Goal: Task Accomplishment & Management: Manage account settings

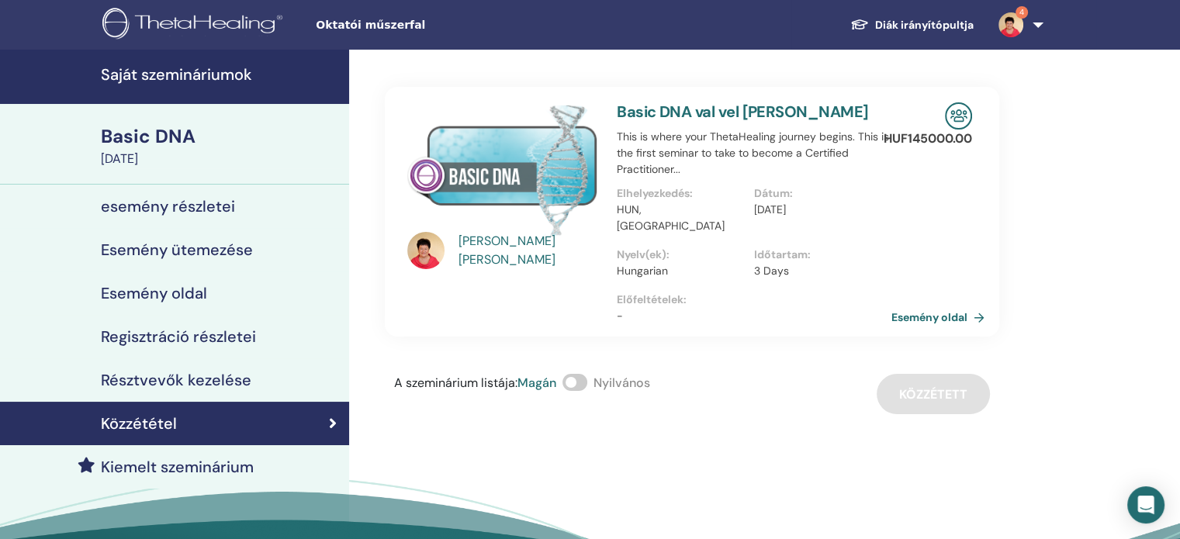
click at [586, 374] on span at bounding box center [574, 382] width 25 height 17
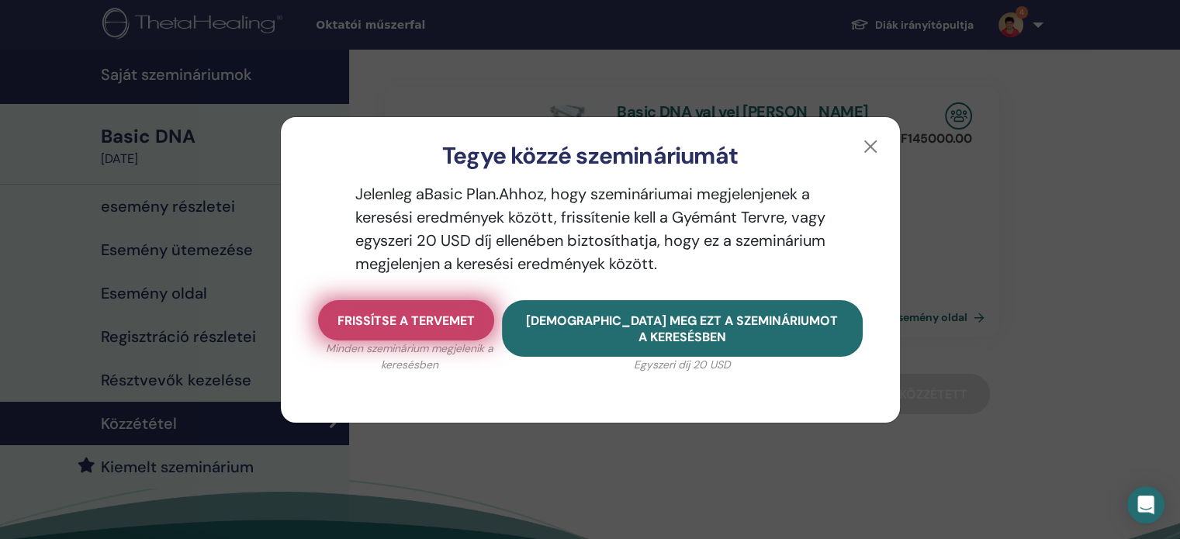
click at [461, 328] on button "Frissítse a tervemet" at bounding box center [406, 320] width 176 height 40
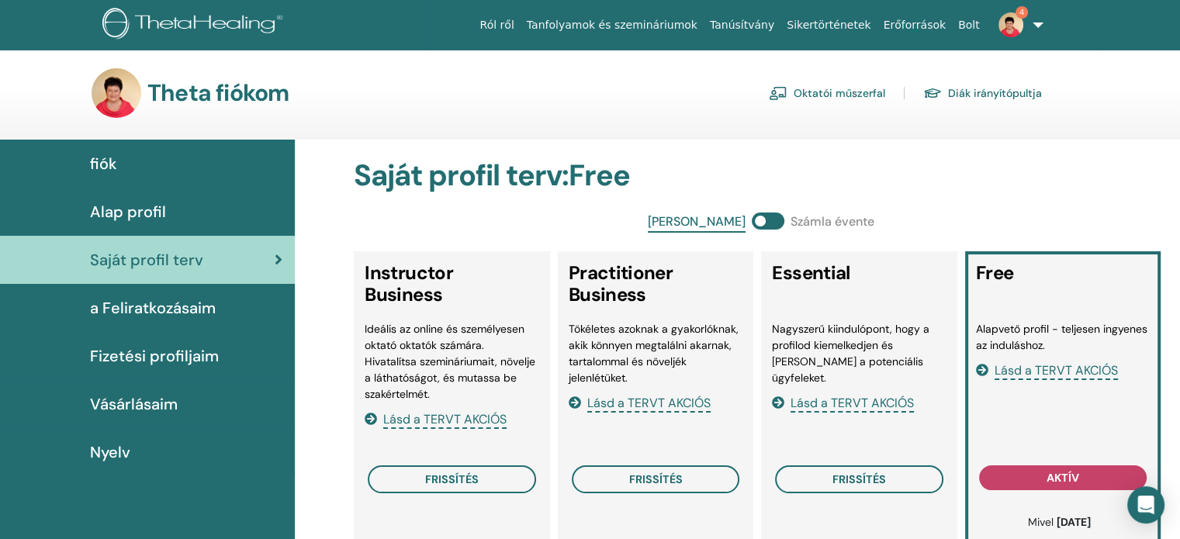
click at [871, 95] on link "Oktatói műszerfal" at bounding box center [827, 93] width 116 height 25
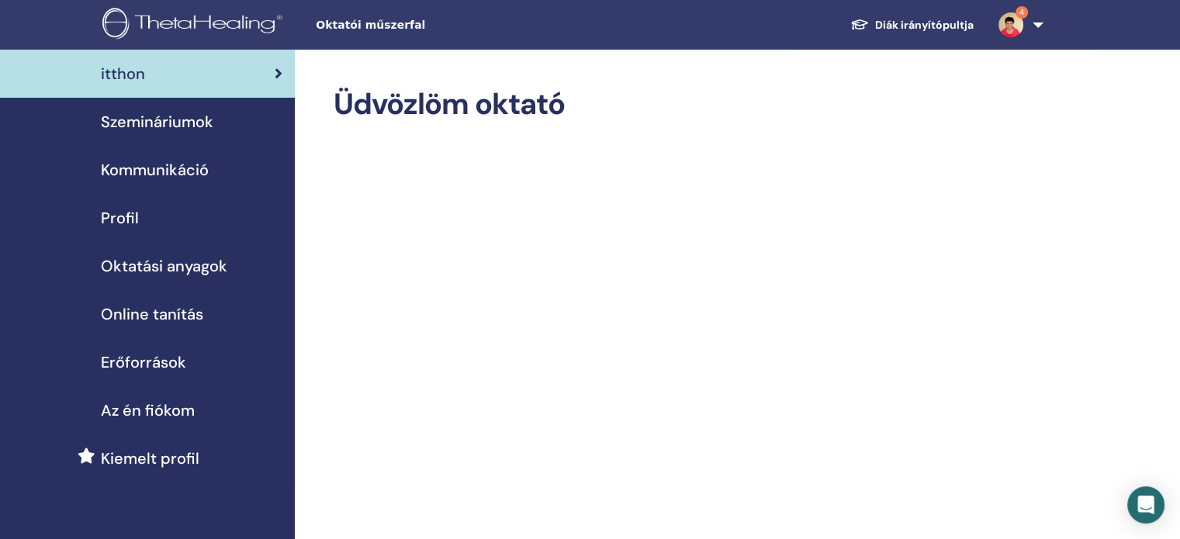
click at [199, 126] on span "Szemináriumok" at bounding box center [157, 121] width 112 height 23
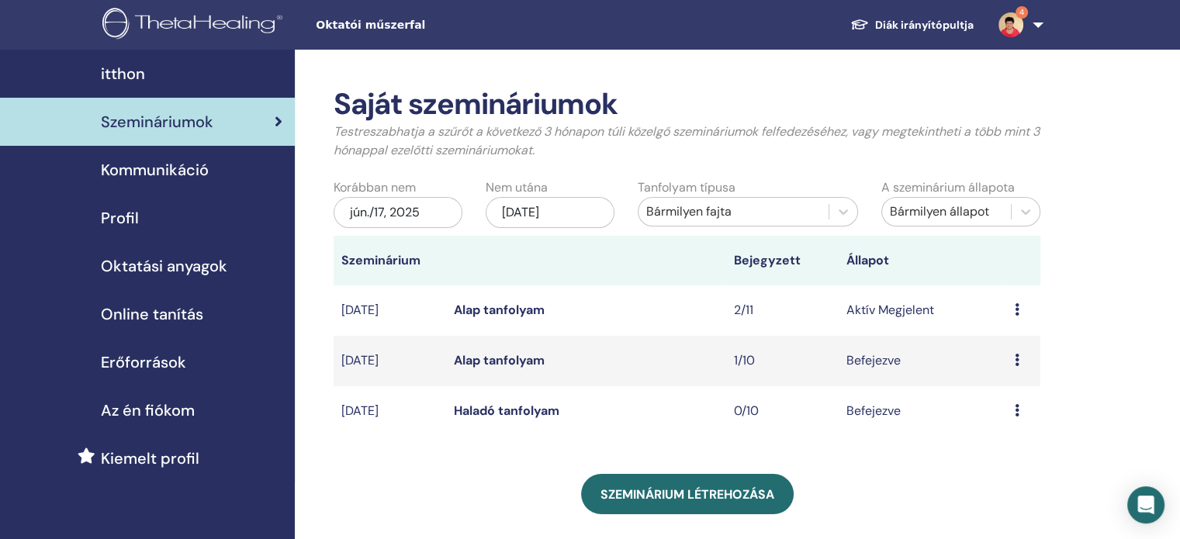
click at [544, 309] on link "Alap tanfolyam" at bounding box center [499, 310] width 91 height 16
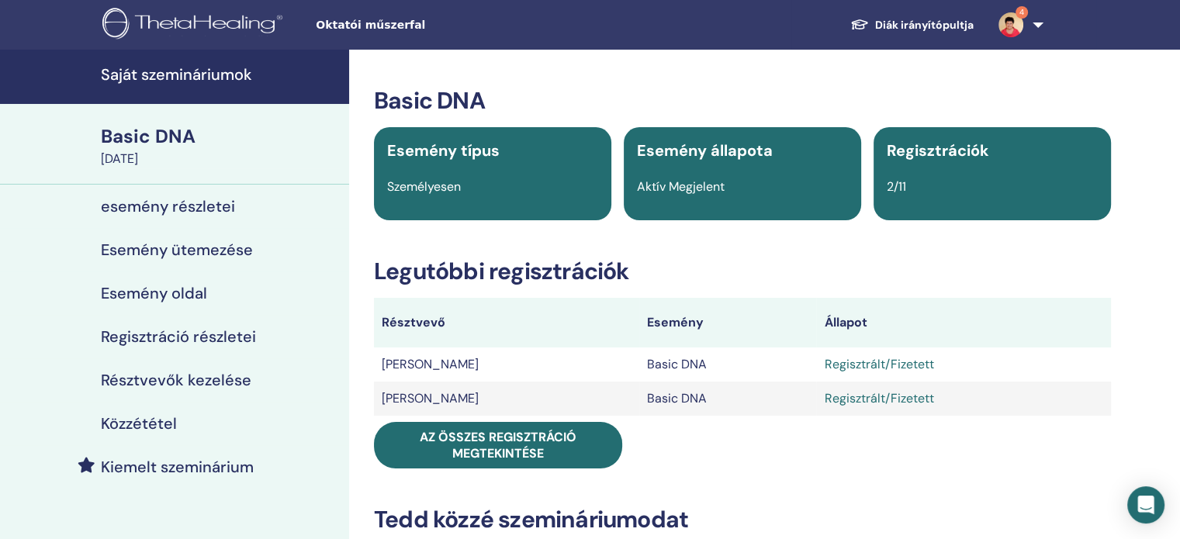
click at [192, 297] on h4 "Esemény oldal" at bounding box center [154, 293] width 106 height 19
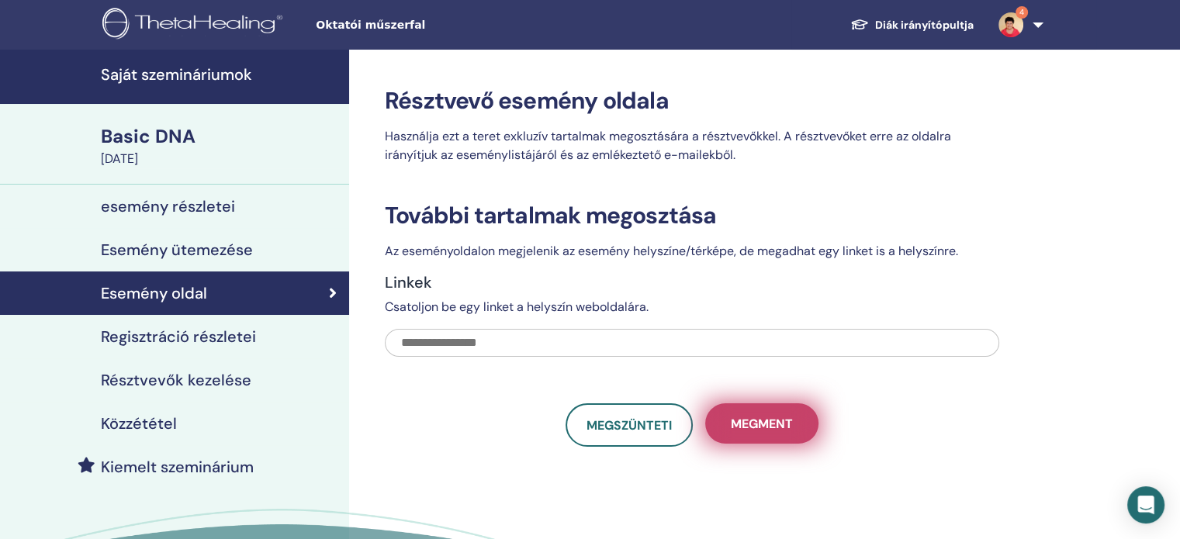
click at [788, 430] on span "Megment" at bounding box center [762, 424] width 62 height 16
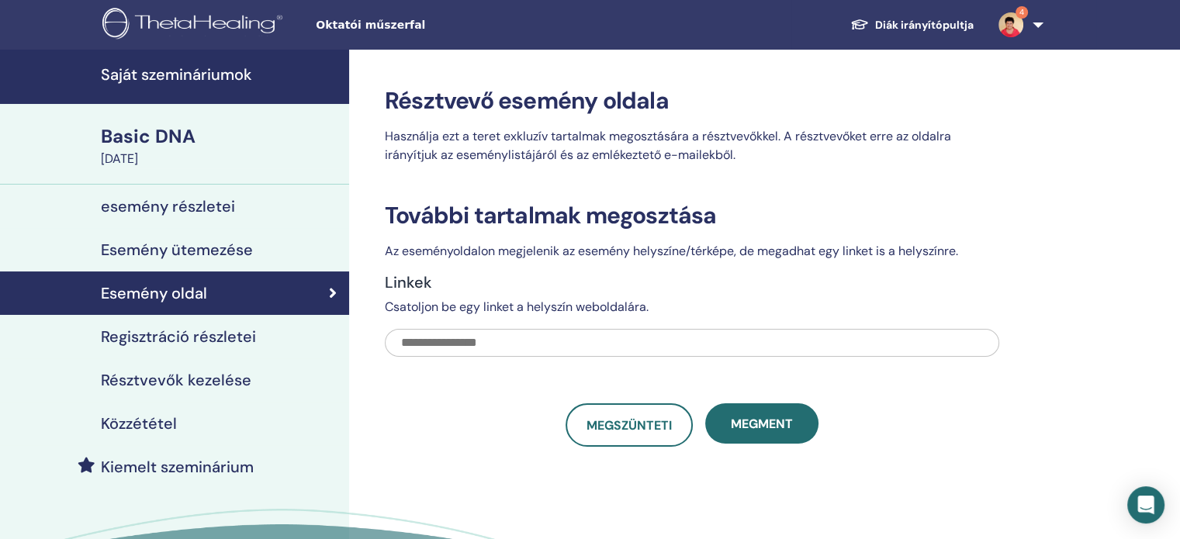
click at [219, 207] on h4 "esemény részletei" at bounding box center [168, 206] width 134 height 19
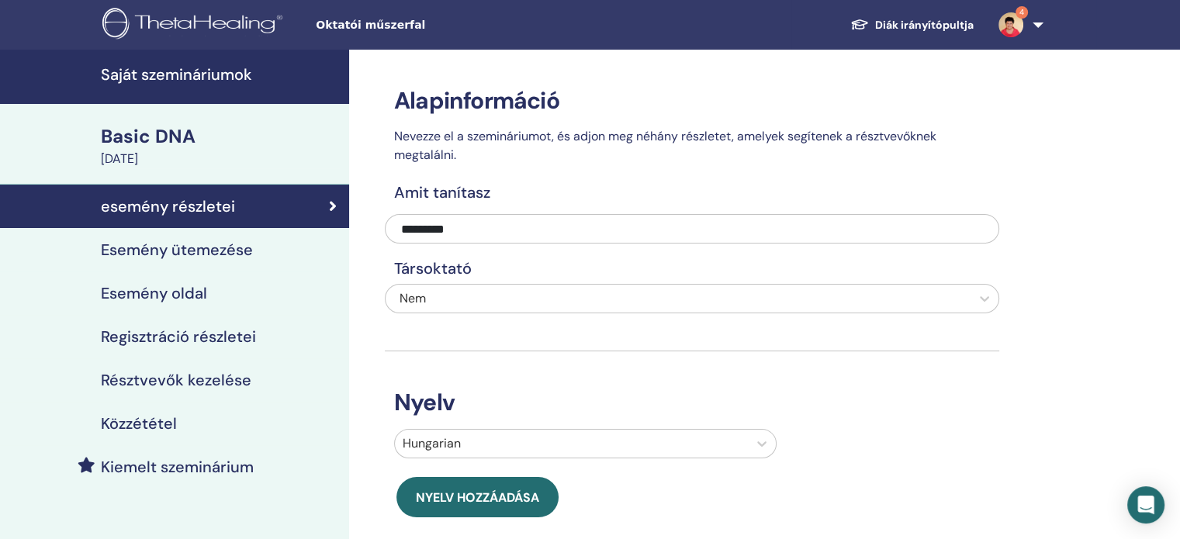
click at [152, 423] on h4 "Közzététel" at bounding box center [139, 423] width 76 height 19
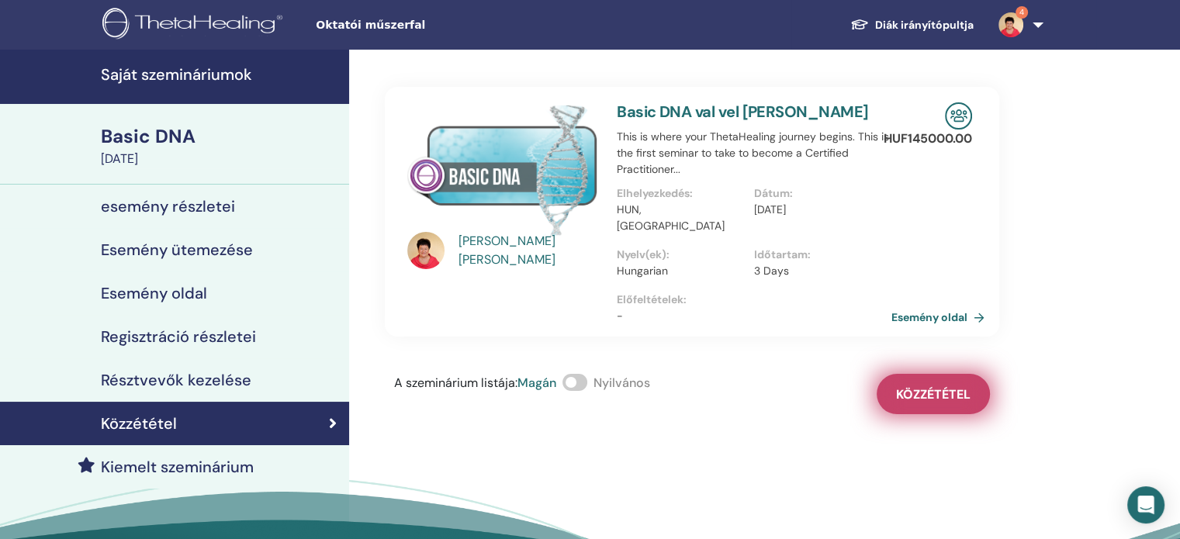
click at [962, 386] on span "Közzététel" at bounding box center [933, 394] width 74 height 16
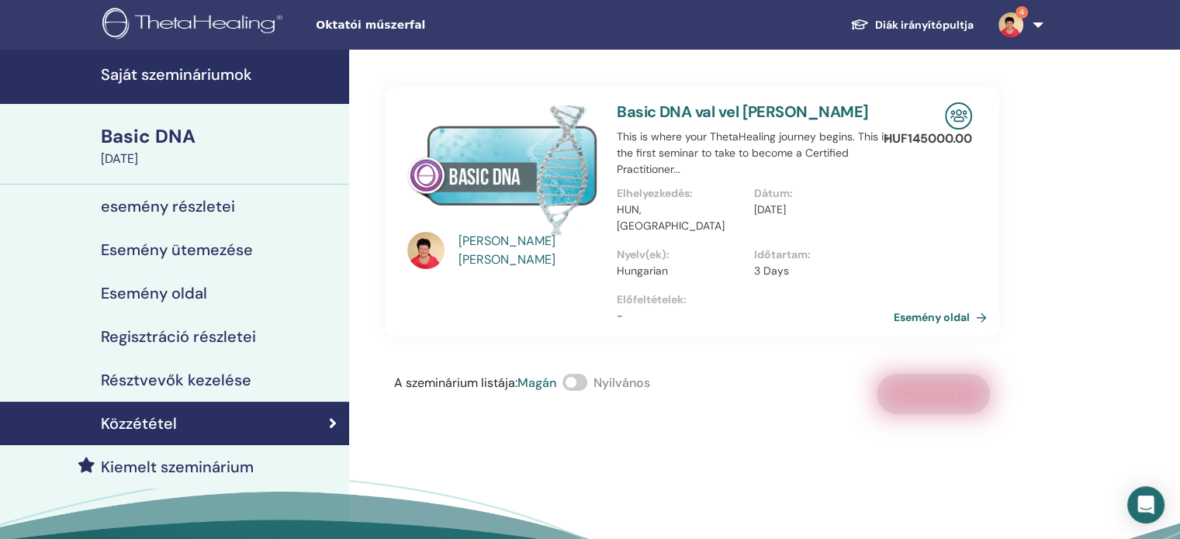
click at [982, 306] on link "Esemény oldal" at bounding box center [942, 317] width 99 height 23
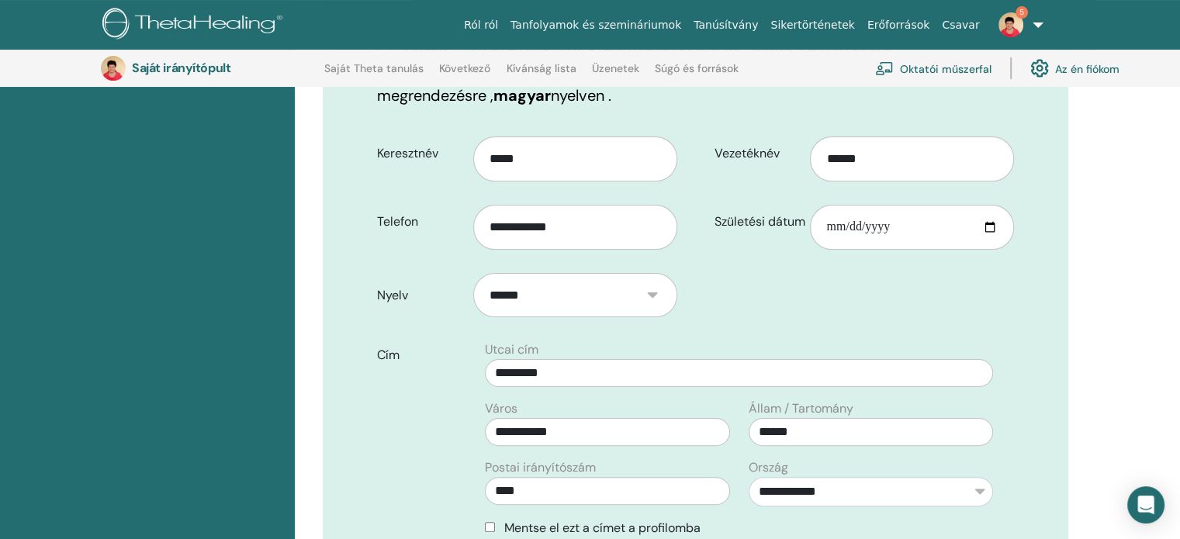
scroll to position [347, 0]
